Goal: Task Accomplishment & Management: Manage account settings

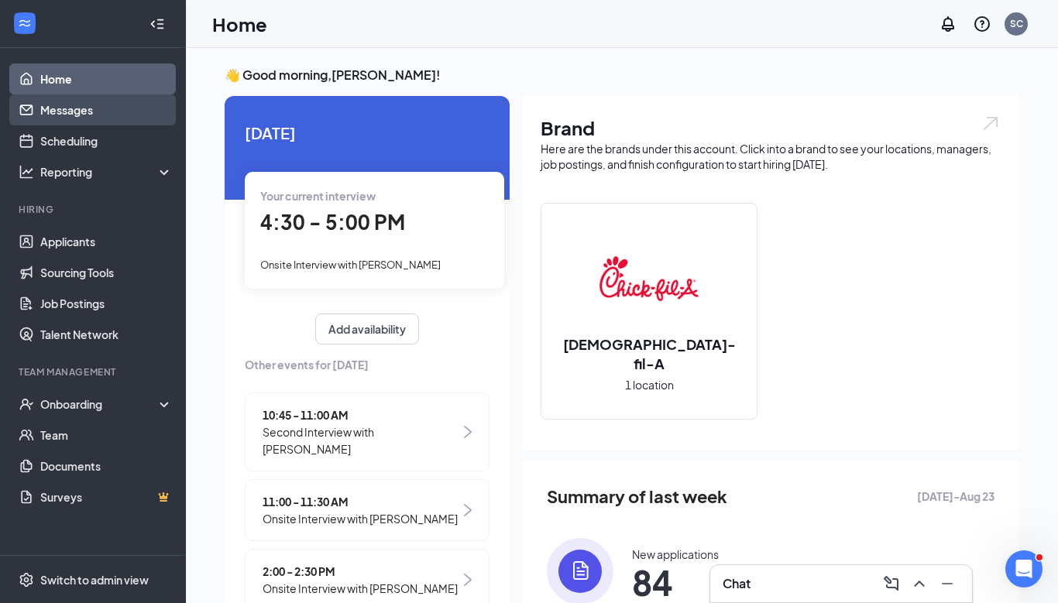
click at [84, 116] on link "Messages" at bounding box center [106, 109] width 132 height 31
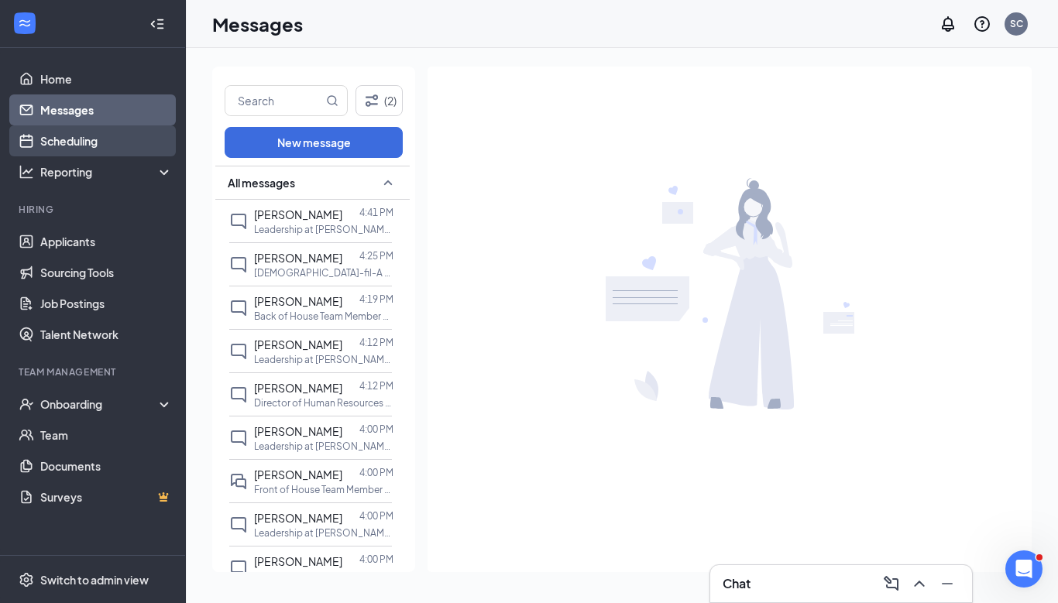
click at [103, 148] on link "Scheduling" at bounding box center [106, 140] width 132 height 31
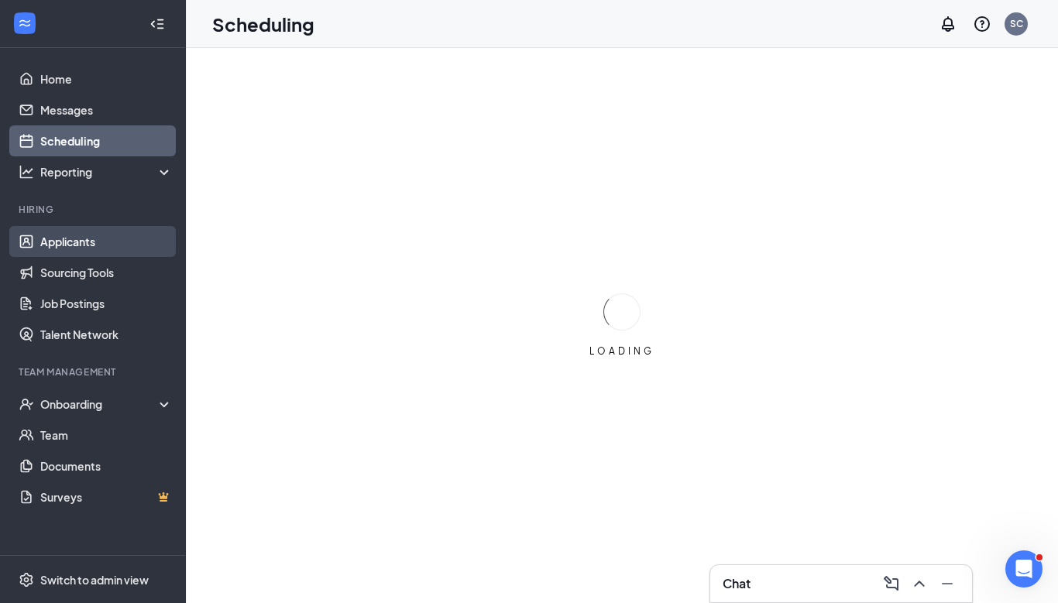
click at [101, 245] on link "Applicants" at bounding box center [106, 241] width 132 height 31
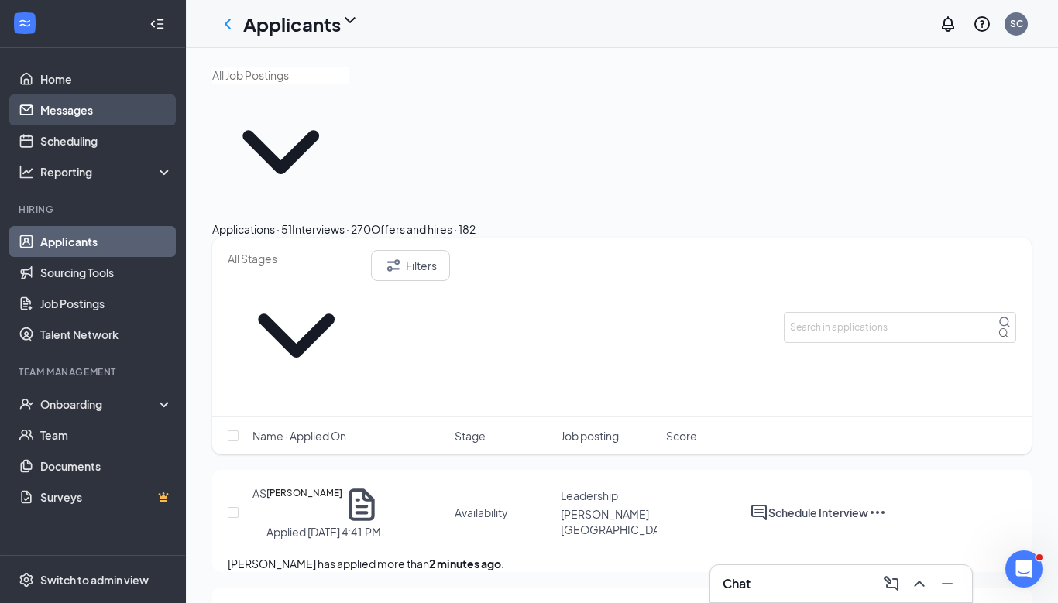
click at [49, 120] on link "Messages" at bounding box center [106, 109] width 132 height 31
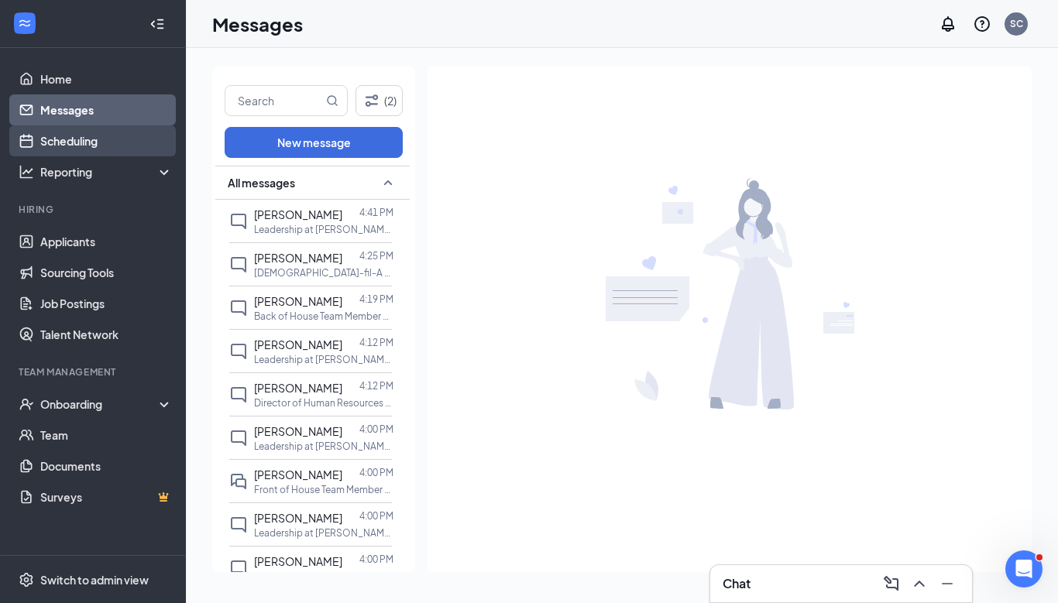
click at [69, 136] on link "Scheduling" at bounding box center [106, 140] width 132 height 31
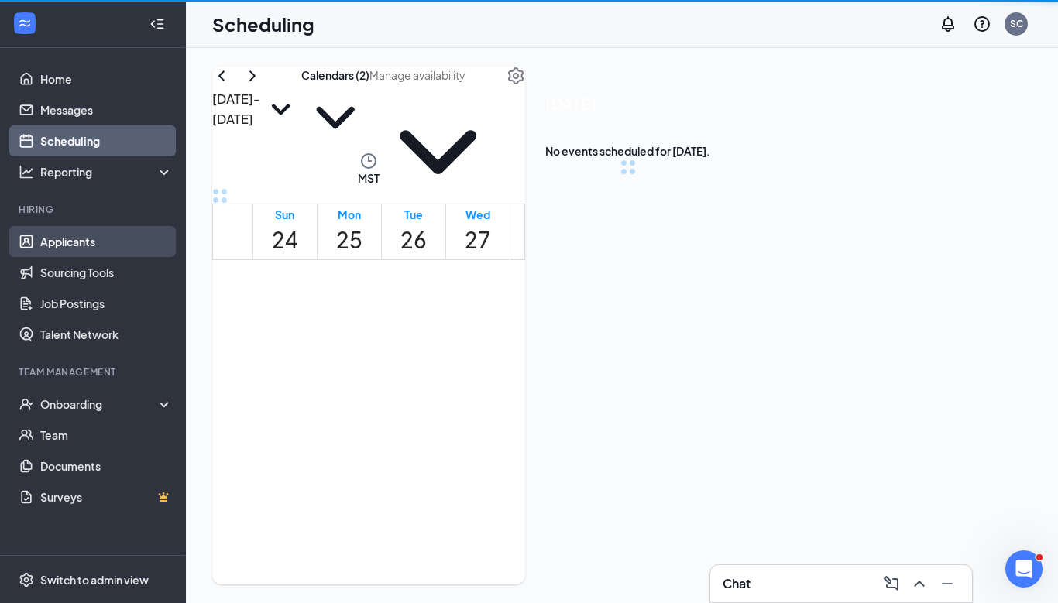
scroll to position [761, 0]
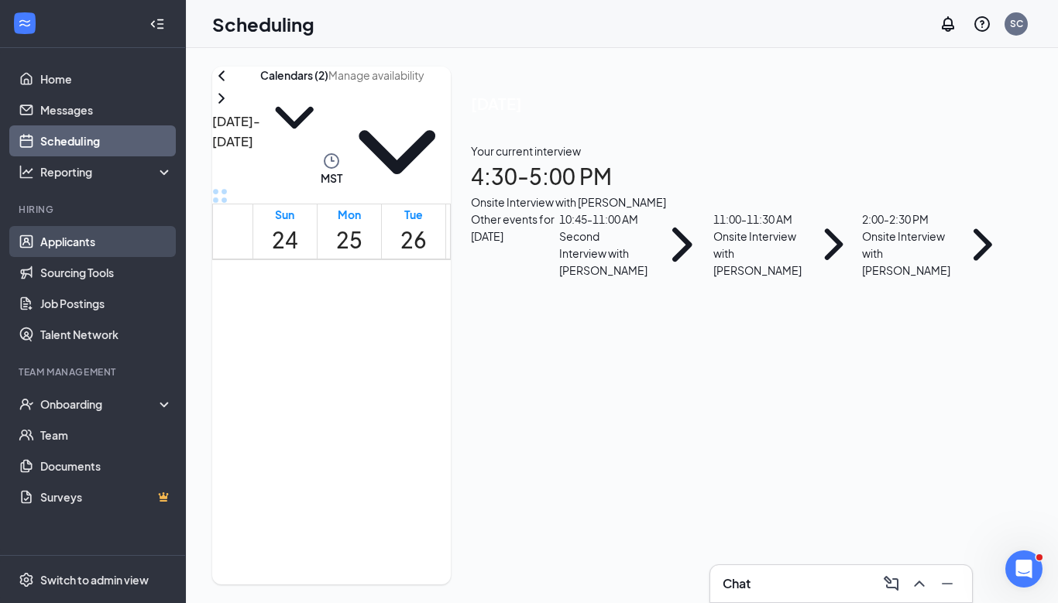
click at [76, 237] on link "Applicants" at bounding box center [106, 241] width 132 height 31
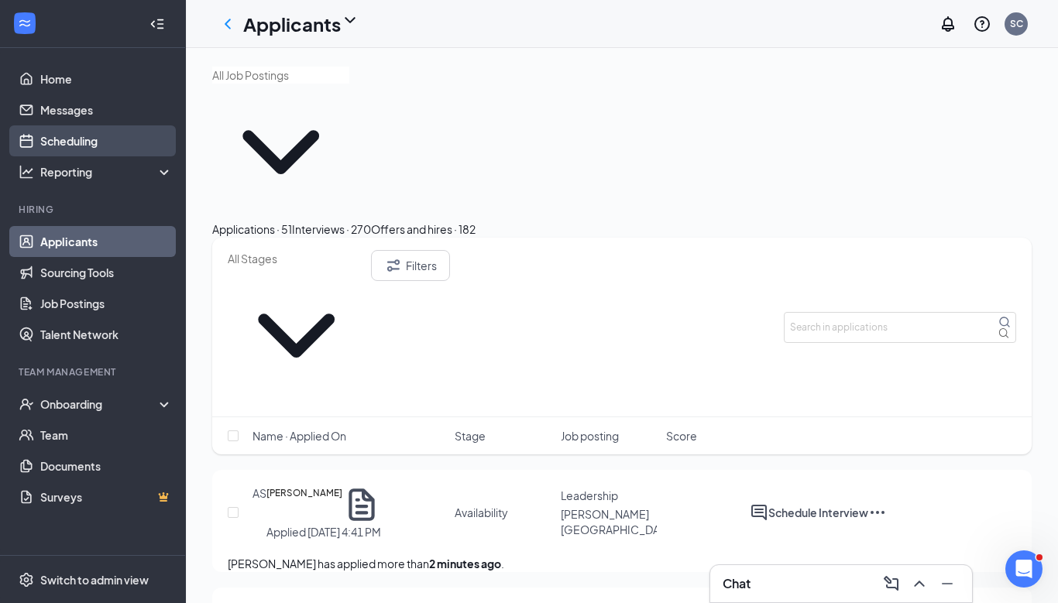
click at [77, 136] on link "Scheduling" at bounding box center [106, 140] width 132 height 31
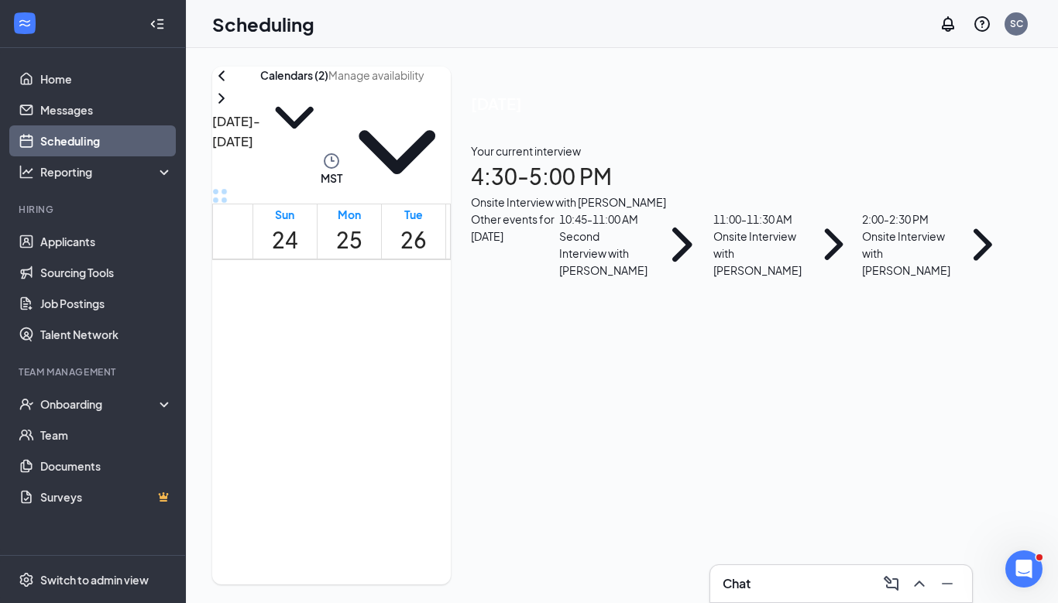
scroll to position [826, 0]
click at [882, 211] on div "Onsite Interview with [PERSON_NAME]" at bounding box center [741, 202] width 541 height 17
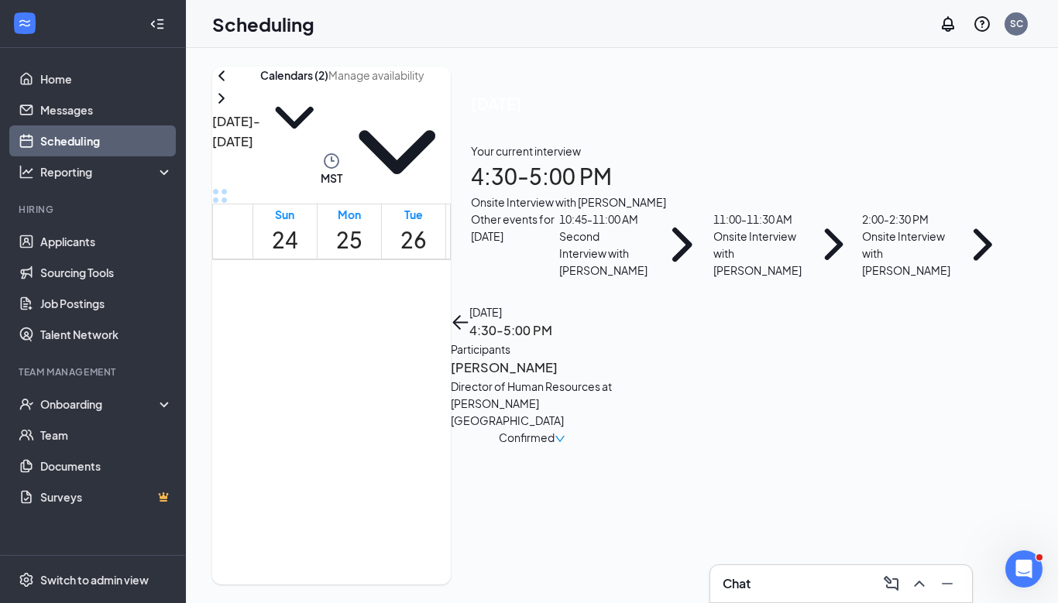
click at [613, 378] on div "Director of Human Resources at Gibson Boulevard" at bounding box center [532, 403] width 163 height 51
click at [613, 358] on h3 "Nicholette Trujillo" at bounding box center [532, 368] width 163 height 20
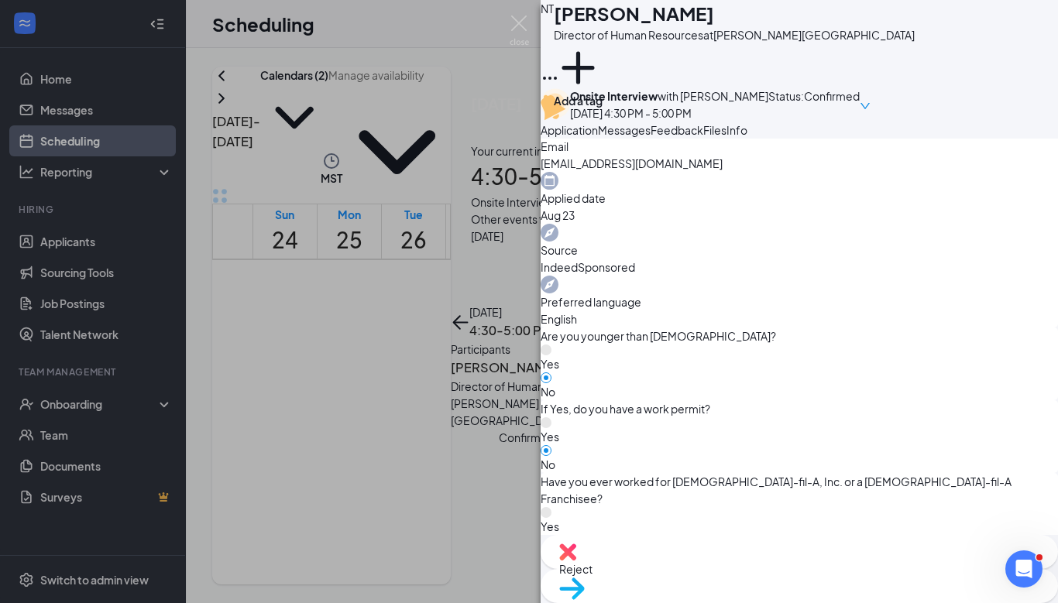
scroll to position [592, 0]
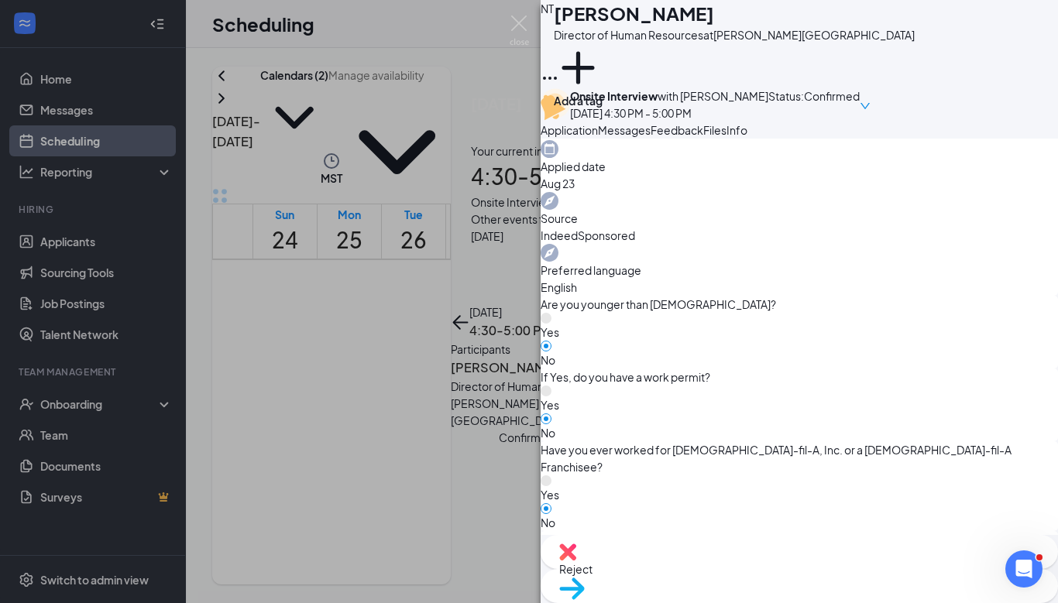
click at [524, 21] on img at bounding box center [519, 30] width 19 height 30
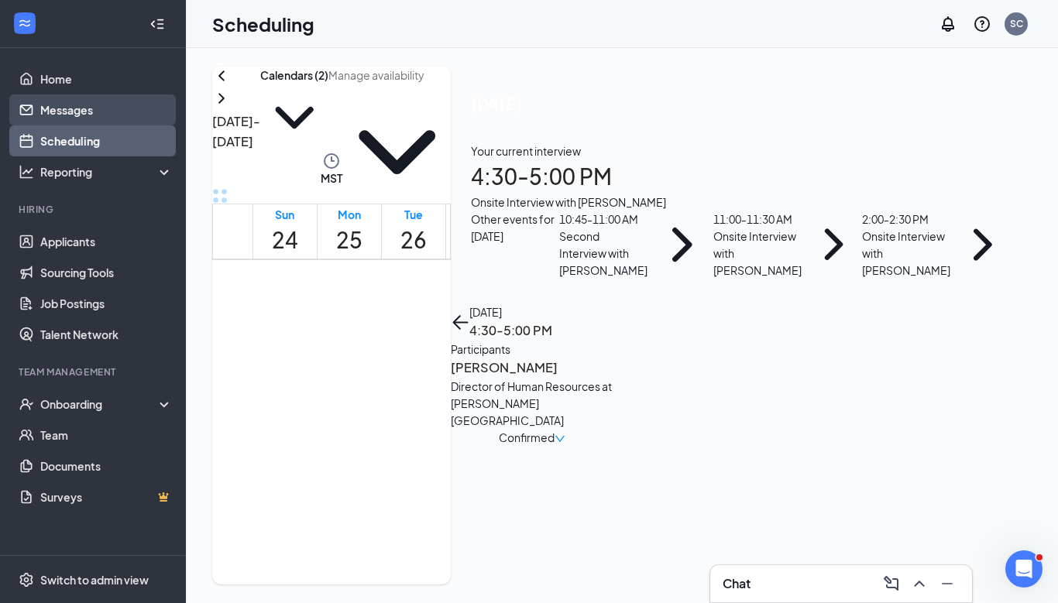
click at [64, 106] on link "Messages" at bounding box center [106, 109] width 132 height 31
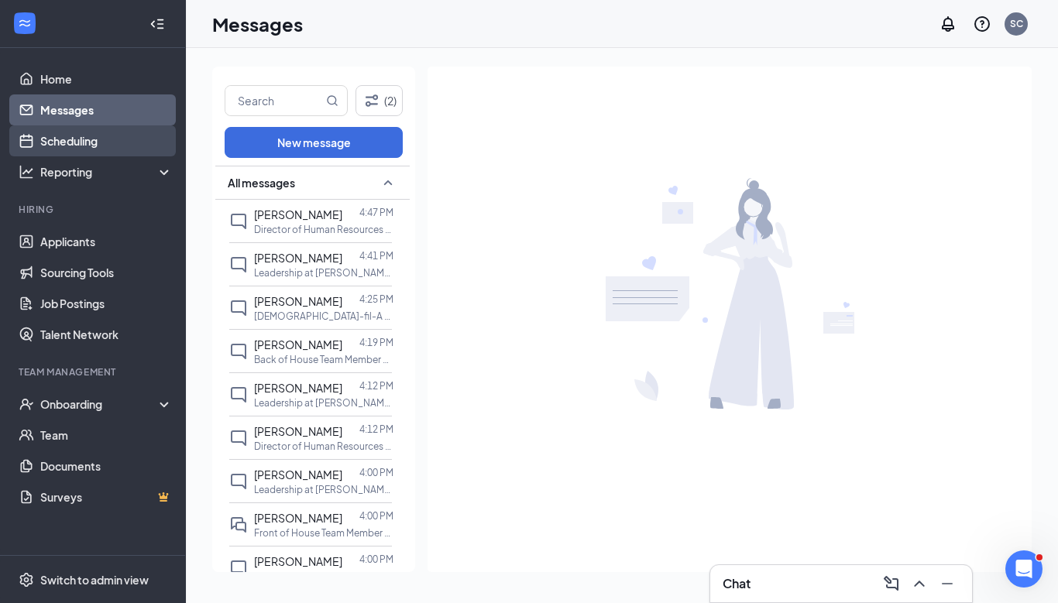
click at [57, 140] on link "Scheduling" at bounding box center [106, 140] width 132 height 31
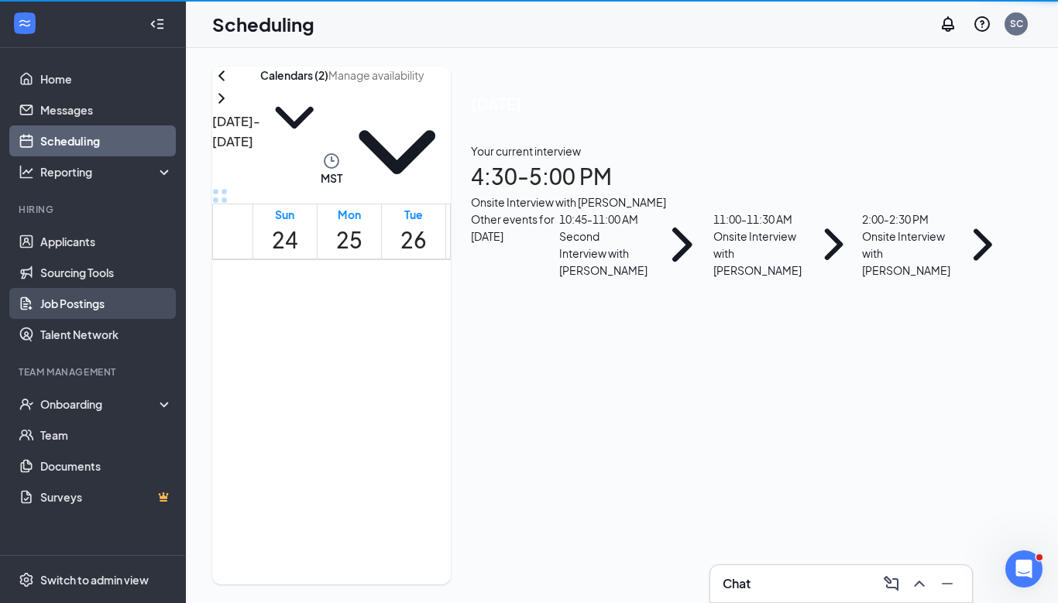
scroll to position [761, 0]
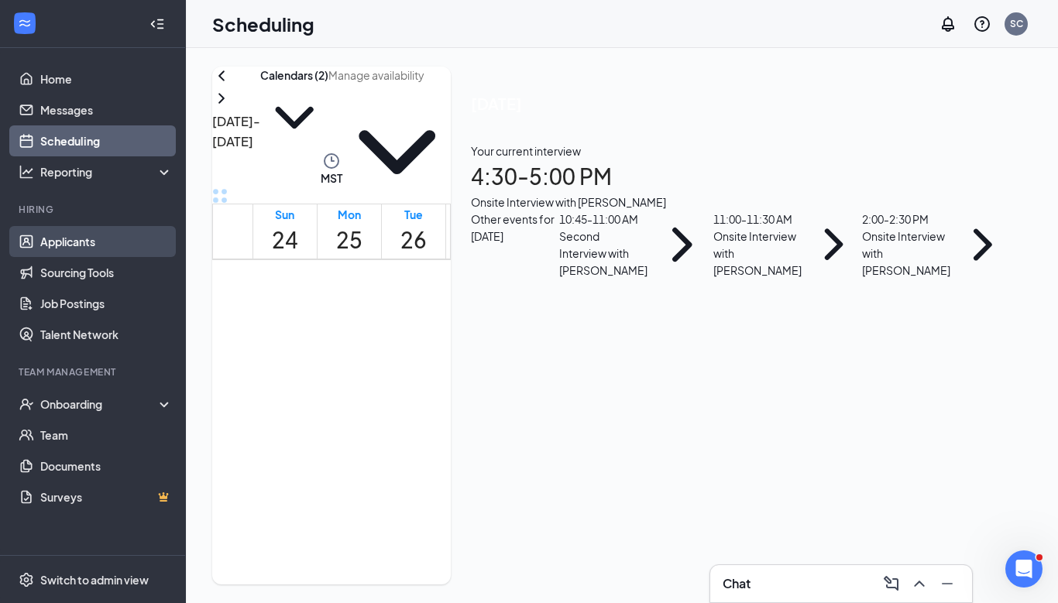
click at [64, 234] on link "Applicants" at bounding box center [106, 241] width 132 height 31
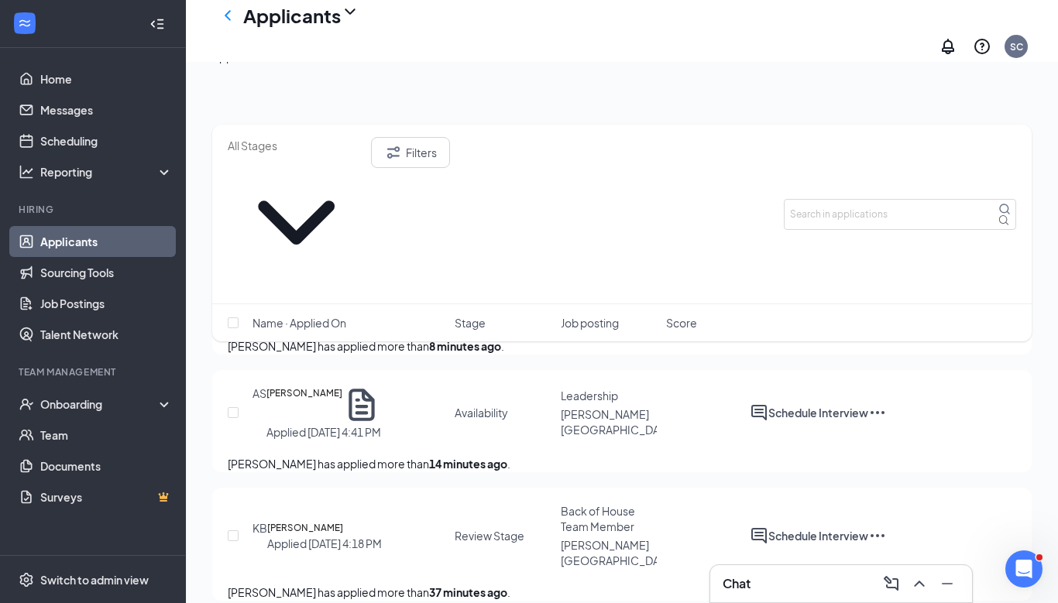
scroll to position [186, 0]
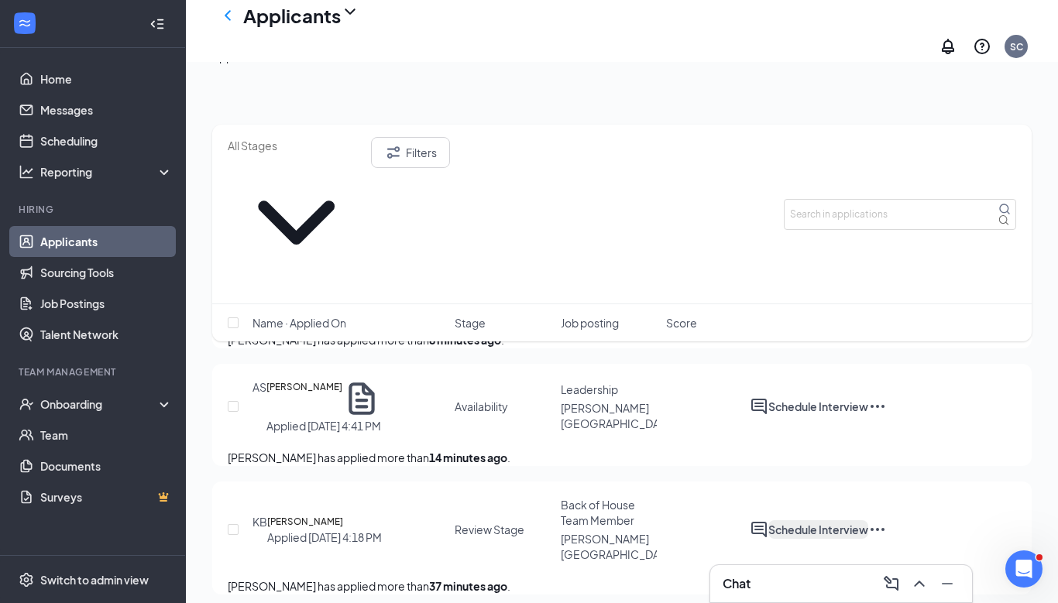
click at [868, 520] on button "Schedule Interview" at bounding box center [818, 529] width 100 height 19
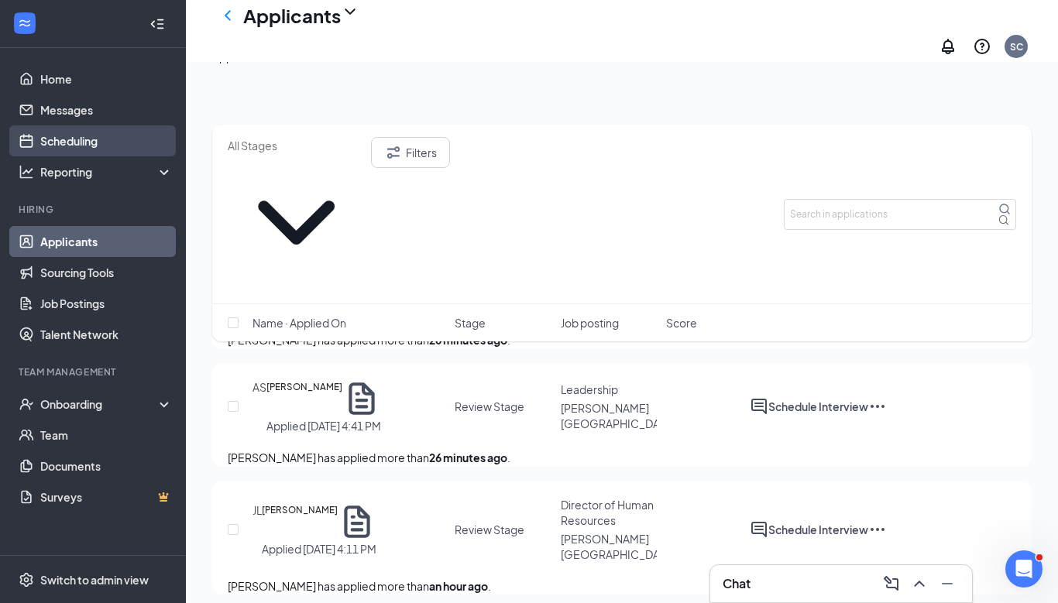
click at [73, 149] on link "Scheduling" at bounding box center [106, 140] width 132 height 31
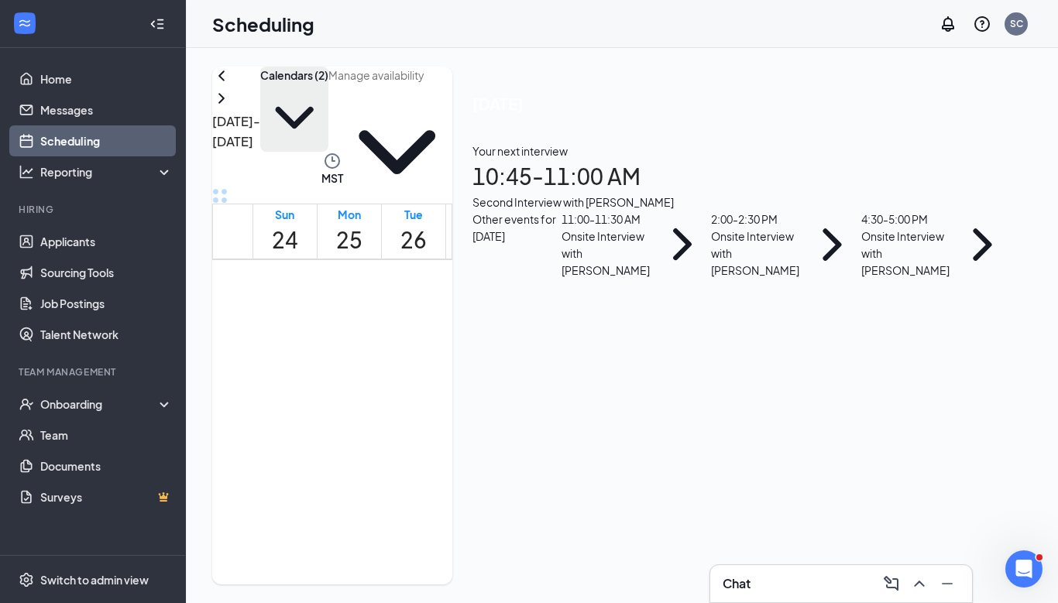
click at [328, 110] on button "Calendars (2)" at bounding box center [294, 109] width 68 height 85
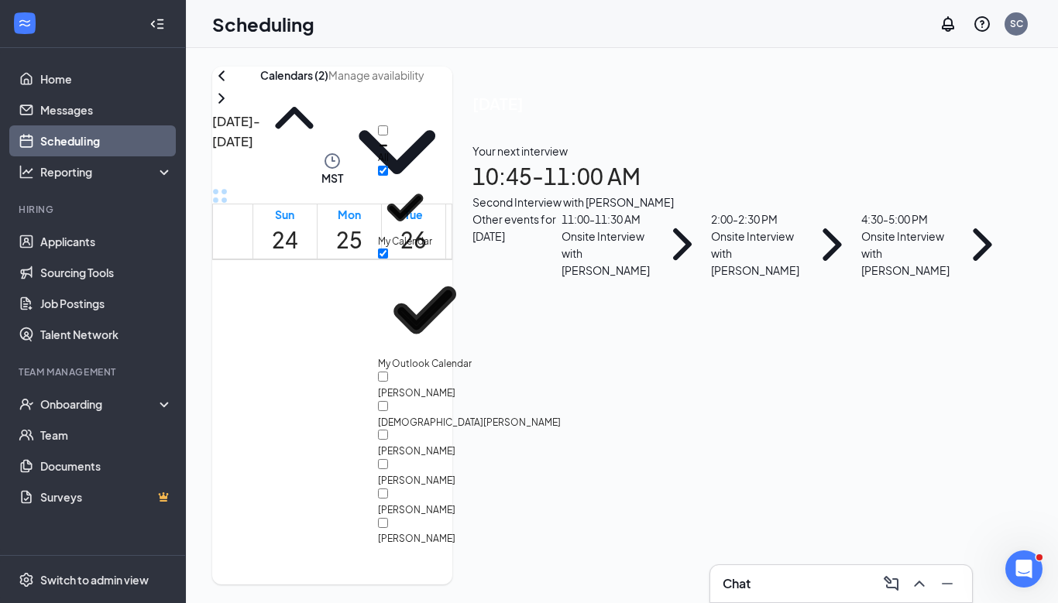
click at [388, 136] on input "All" at bounding box center [383, 130] width 10 height 10
checkbox input "true"
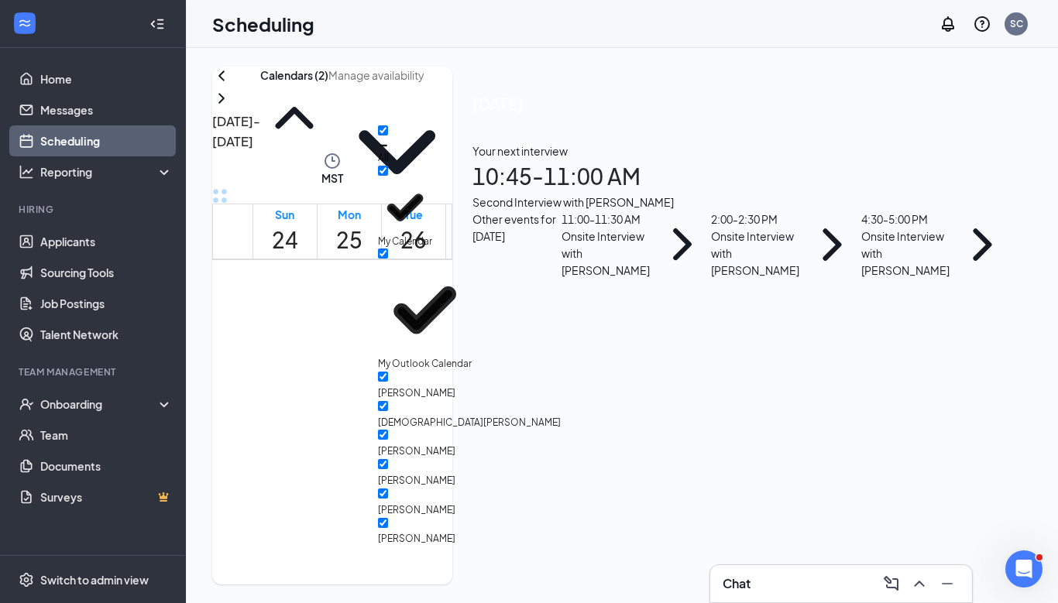
checkbox input "true"
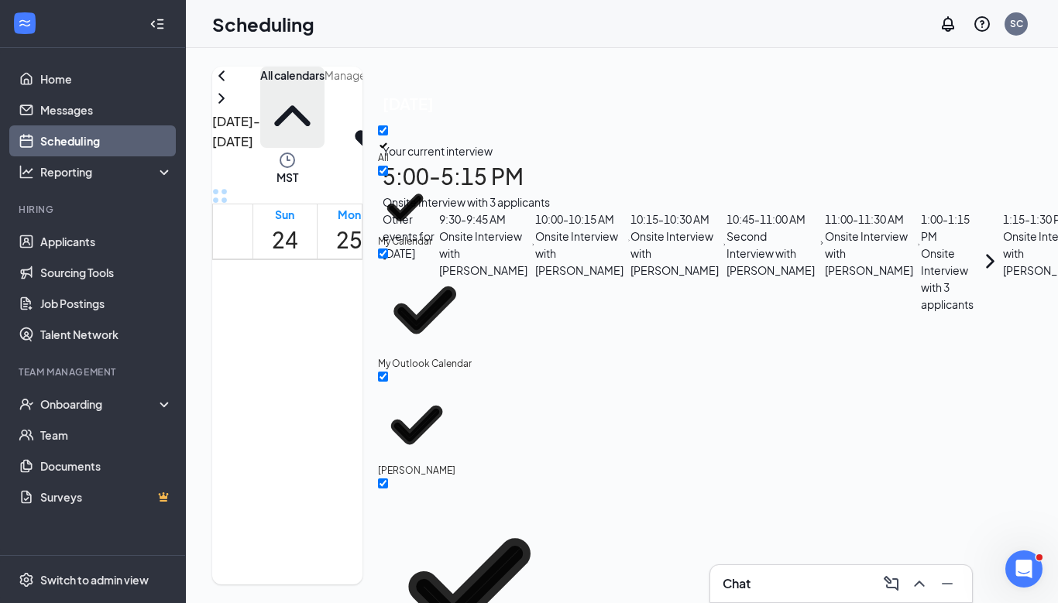
click at [325, 111] on icon "ChevronUp" at bounding box center [292, 116] width 64 height 64
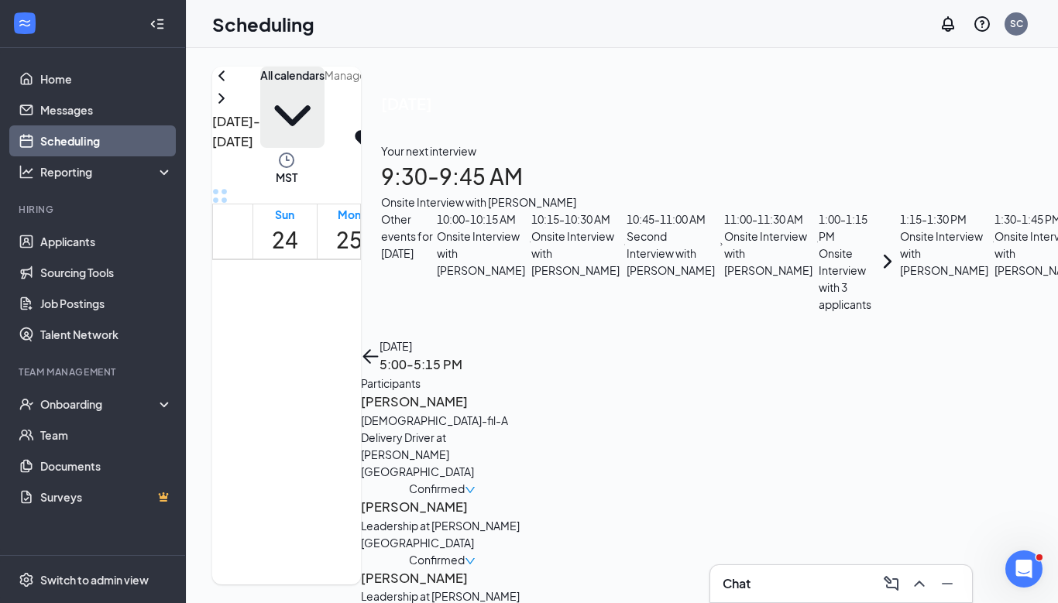
click at [524, 569] on h3 "[PERSON_NAME]" at bounding box center [442, 579] width 163 height 20
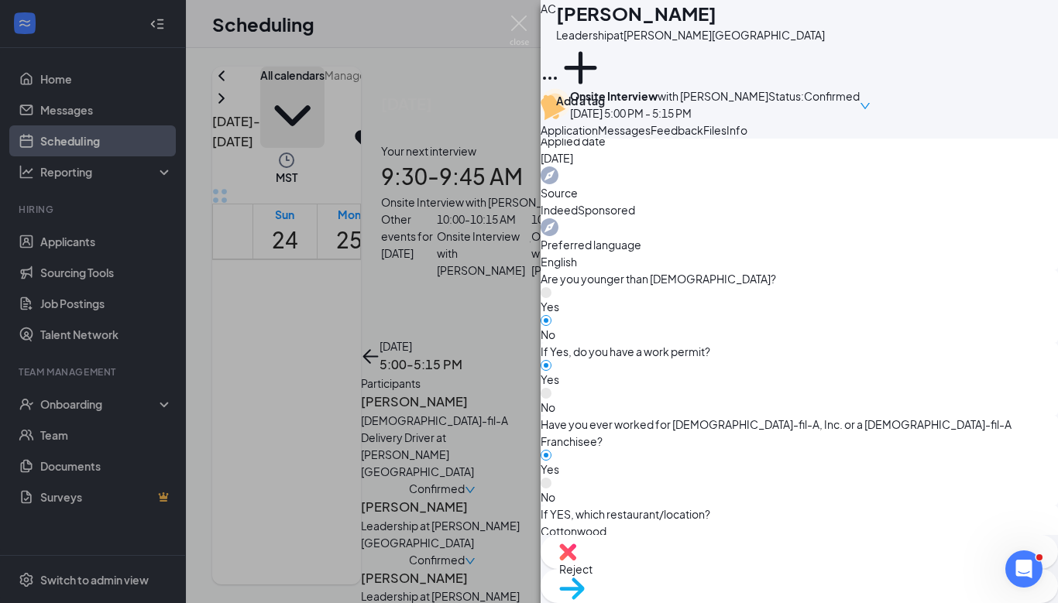
scroll to position [603, 0]
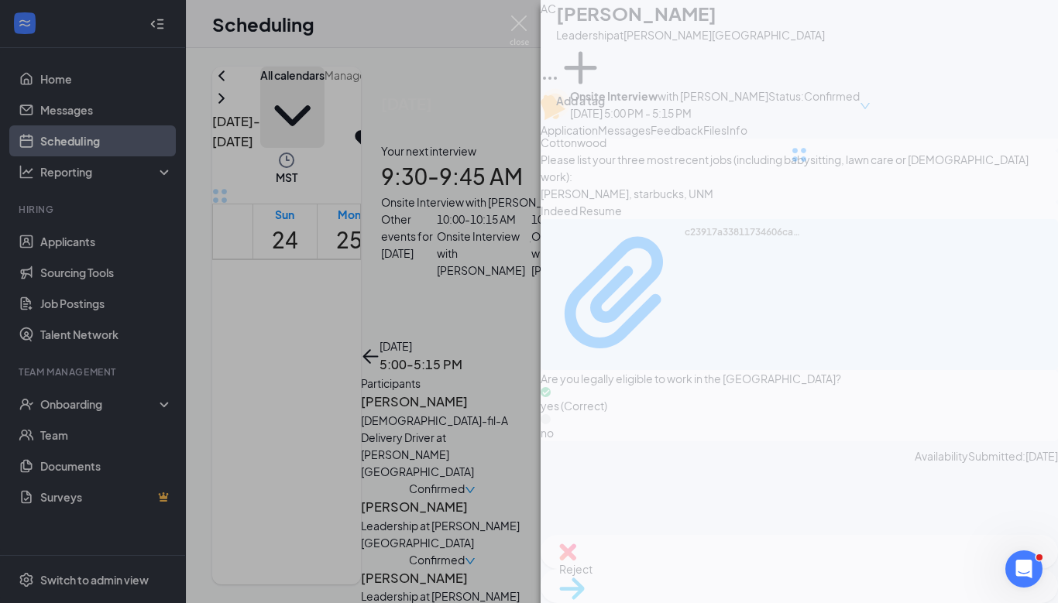
scroll to position [1000, 0]
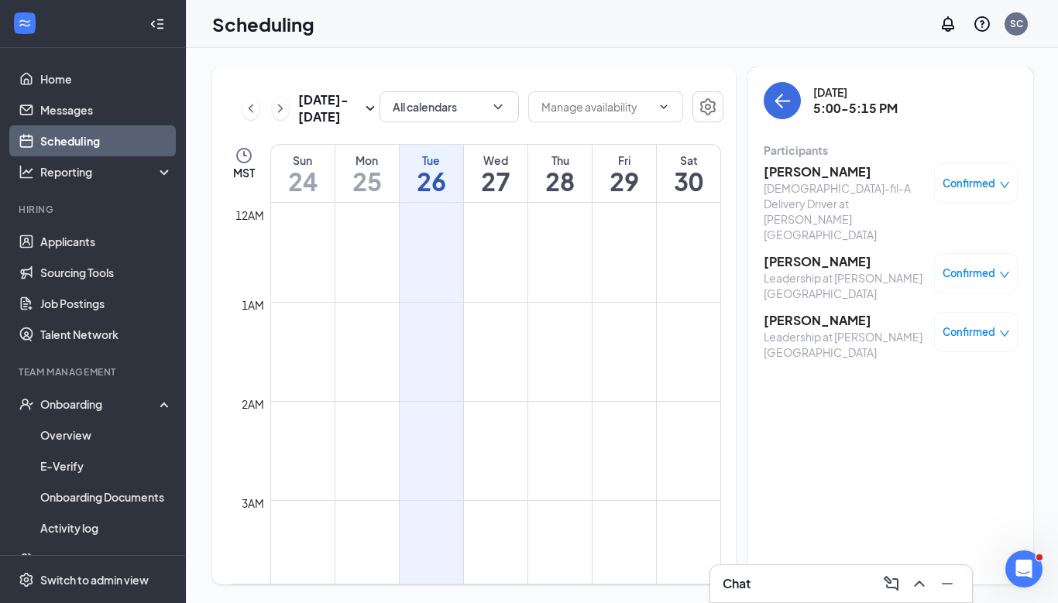
scroll to position [1139, 0]
